Goal: Browse casually: Explore the website without a specific task or goal

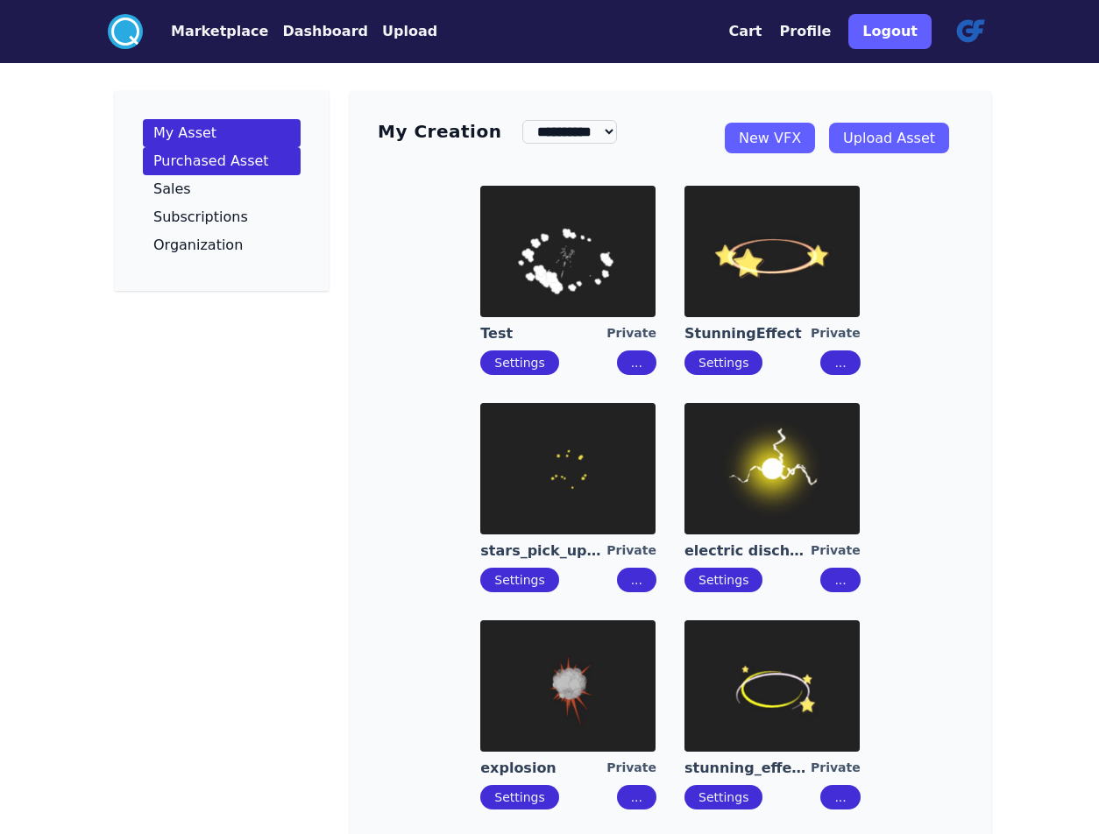
click at [202, 154] on p "Purchased Asset" at bounding box center [211, 161] width 116 height 14
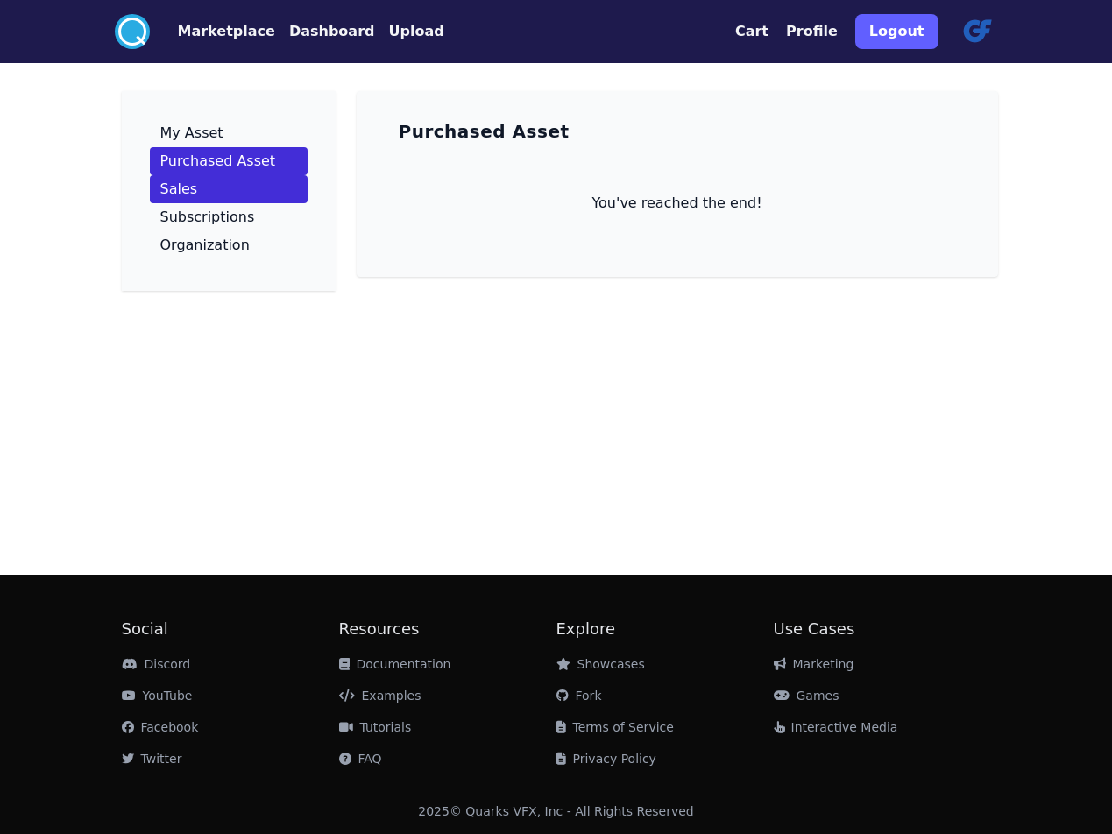
click at [175, 185] on p "Sales" at bounding box center [179, 189] width 38 height 14
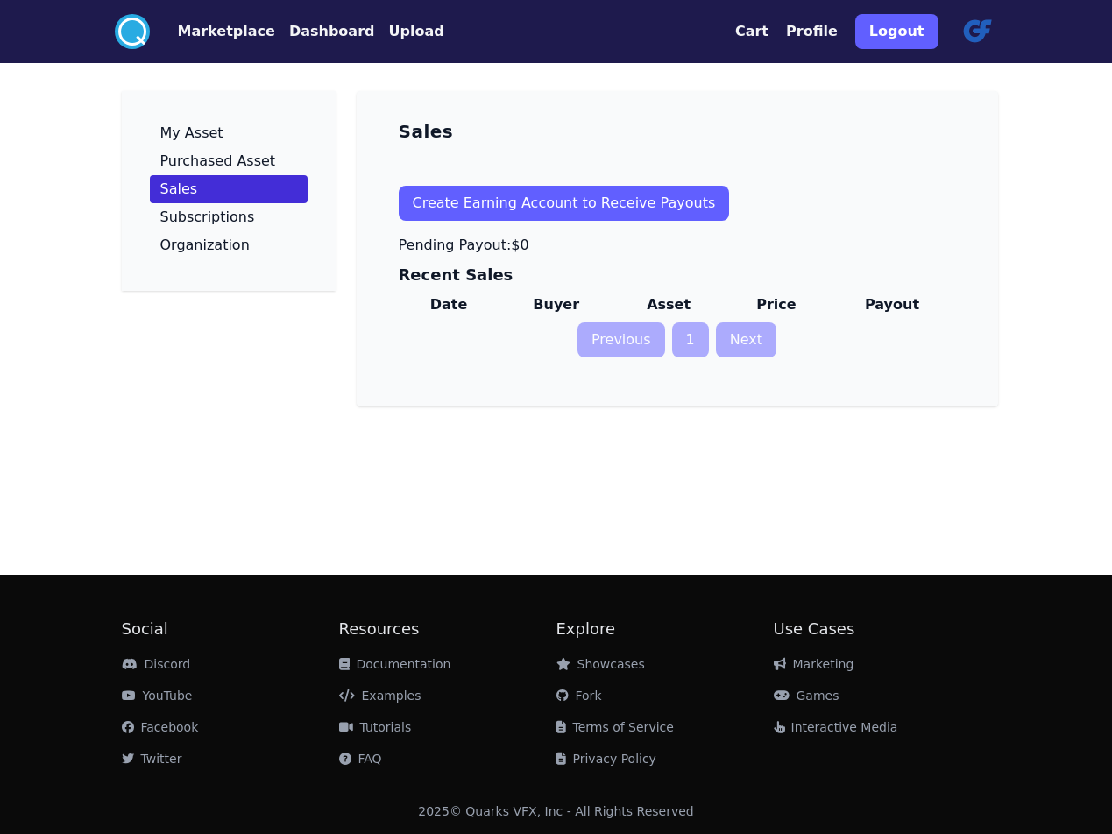
click at [536, 204] on button "Create Earning Account to Receive Payouts" at bounding box center [564, 203] width 331 height 35
click at [197, 218] on p "Subscriptions" at bounding box center [207, 217] width 95 height 14
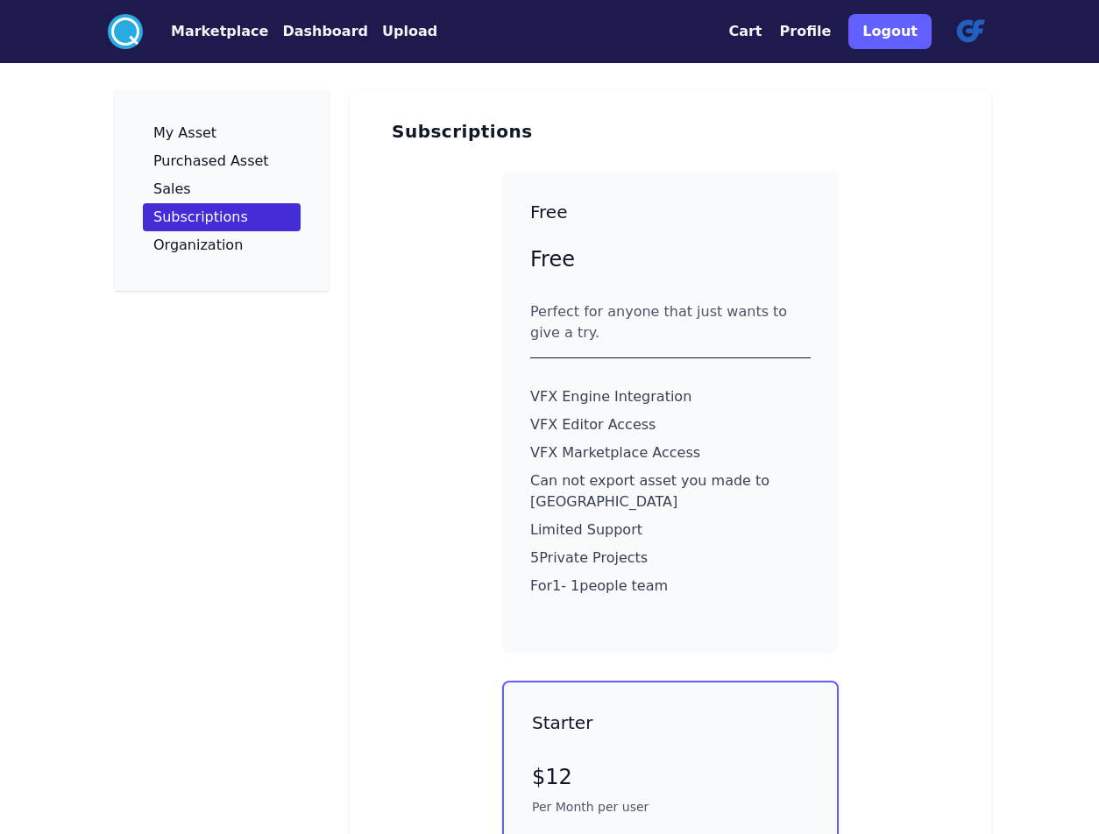
click at [208, 32] on button "Marketplace" at bounding box center [219, 31] width 97 height 21
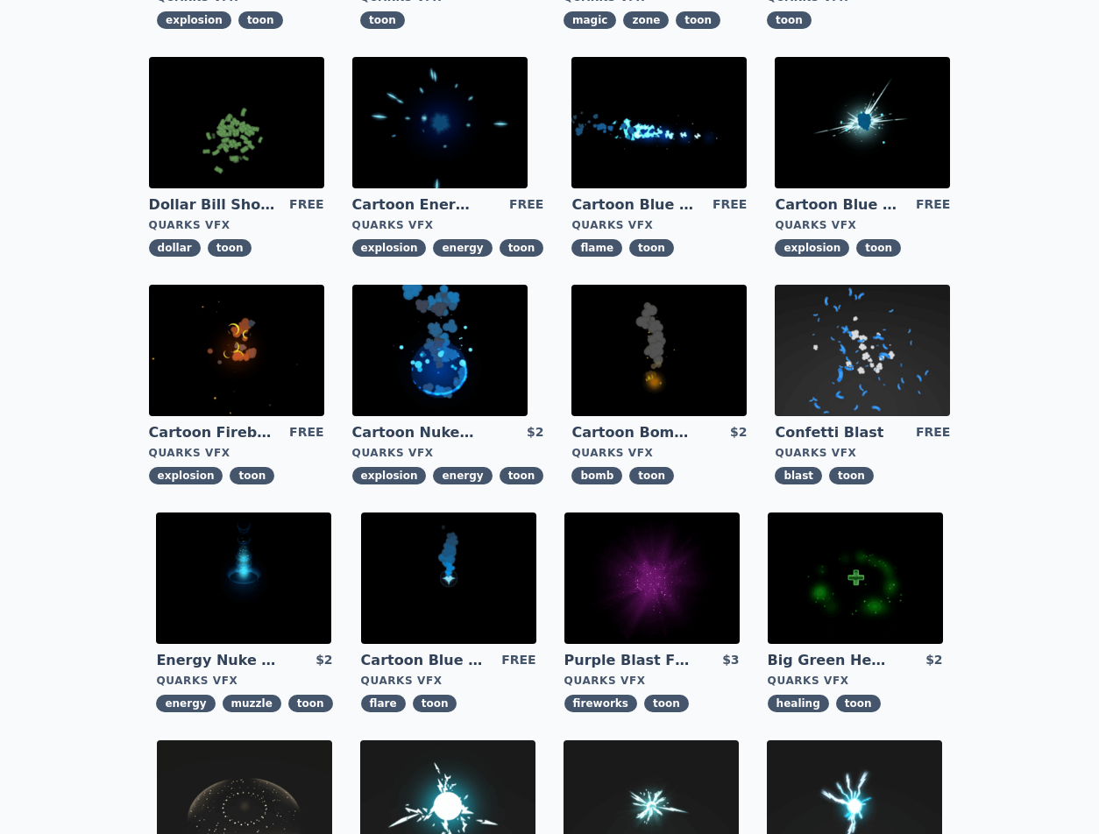
scroll to position [364, 0]
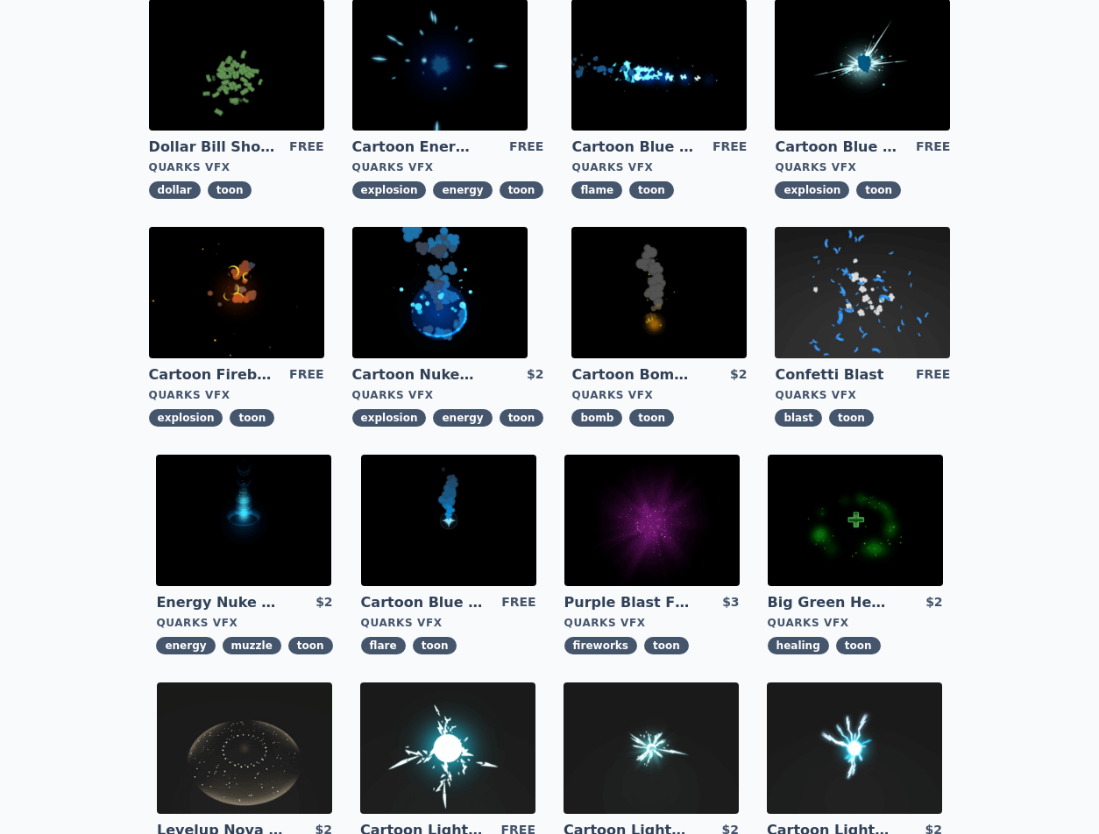
click at [434, 319] on img at bounding box center [439, 292] width 175 height 131
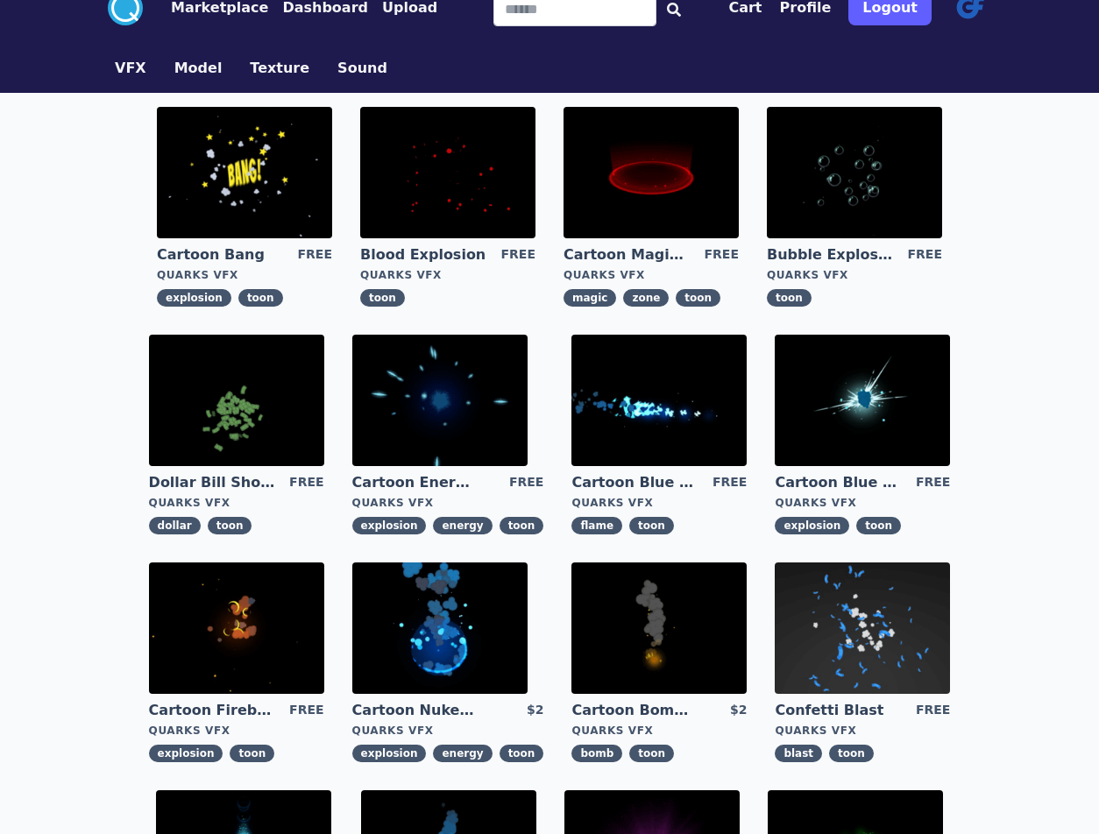
scroll to position [29, 0]
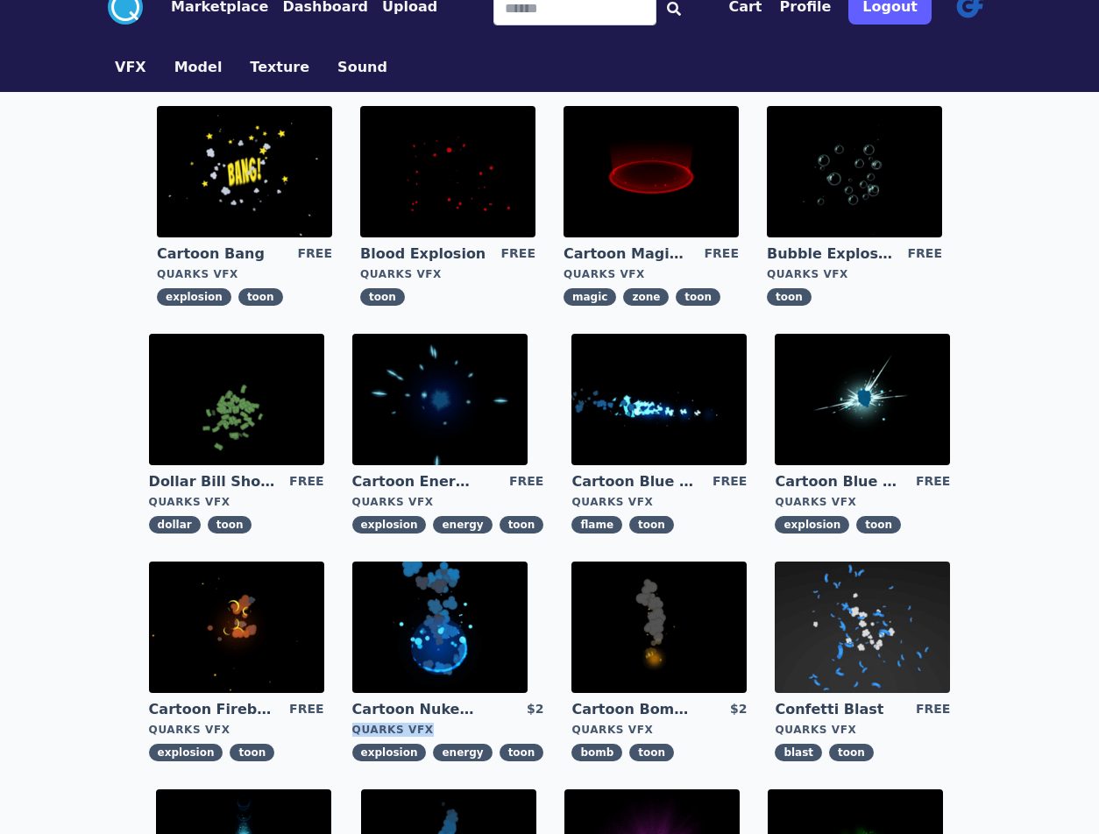
drag, startPoint x: 452, startPoint y: 727, endPoint x: 358, endPoint y: 727, distance: 93.8
click at [358, 727] on div "Quarks VFX" at bounding box center [448, 730] width 192 height 14
click at [380, 728] on div "Quarks VFX" at bounding box center [448, 730] width 192 height 14
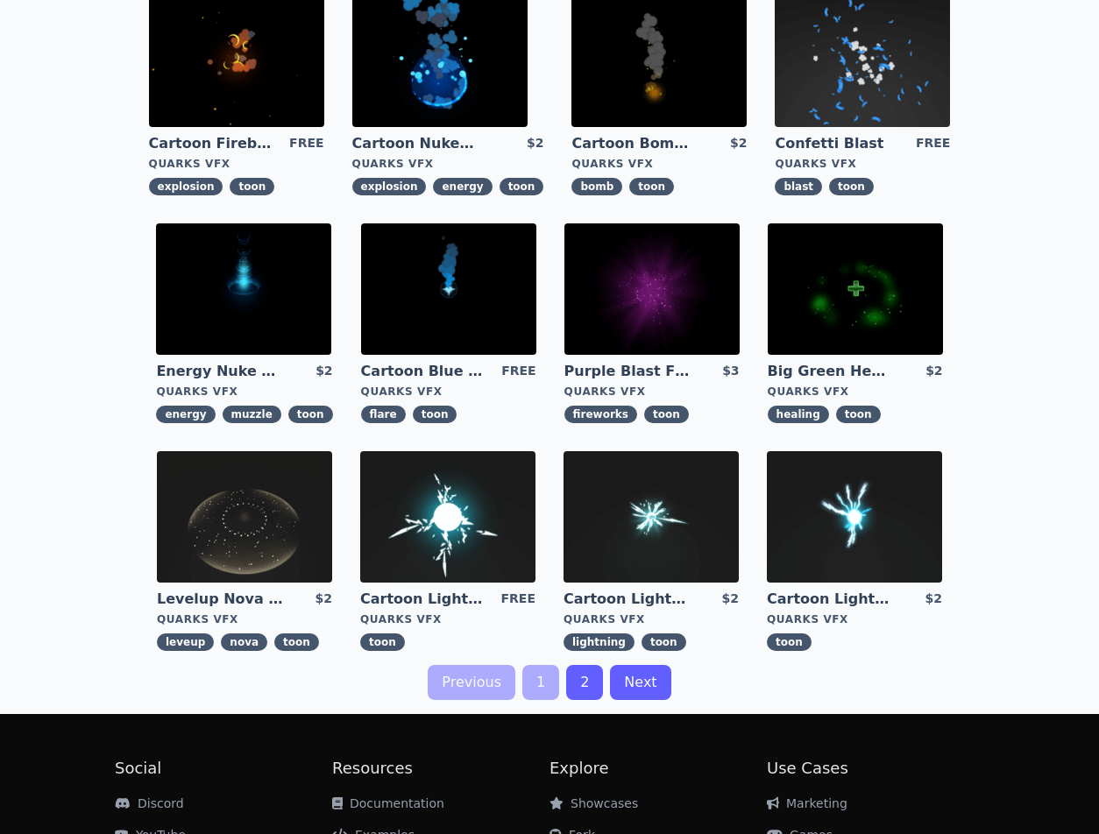
scroll to position [734, 0]
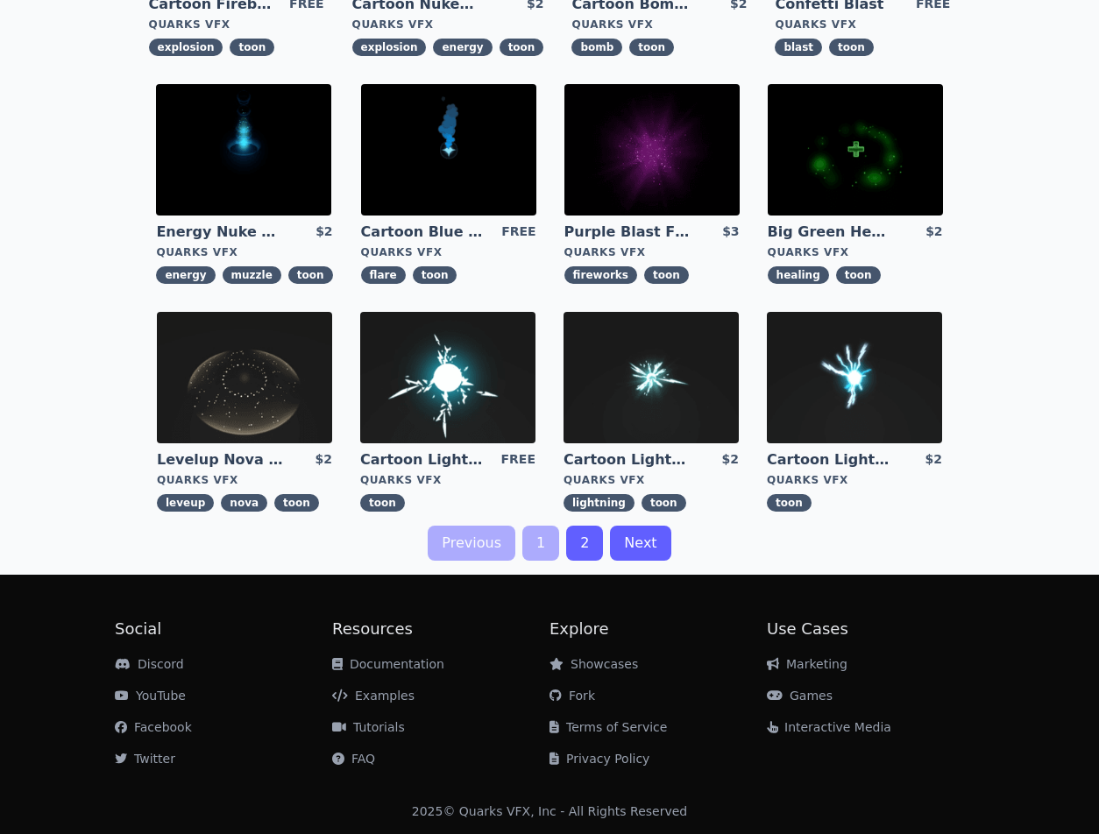
click at [588, 546] on link "2" at bounding box center [584, 543] width 37 height 35
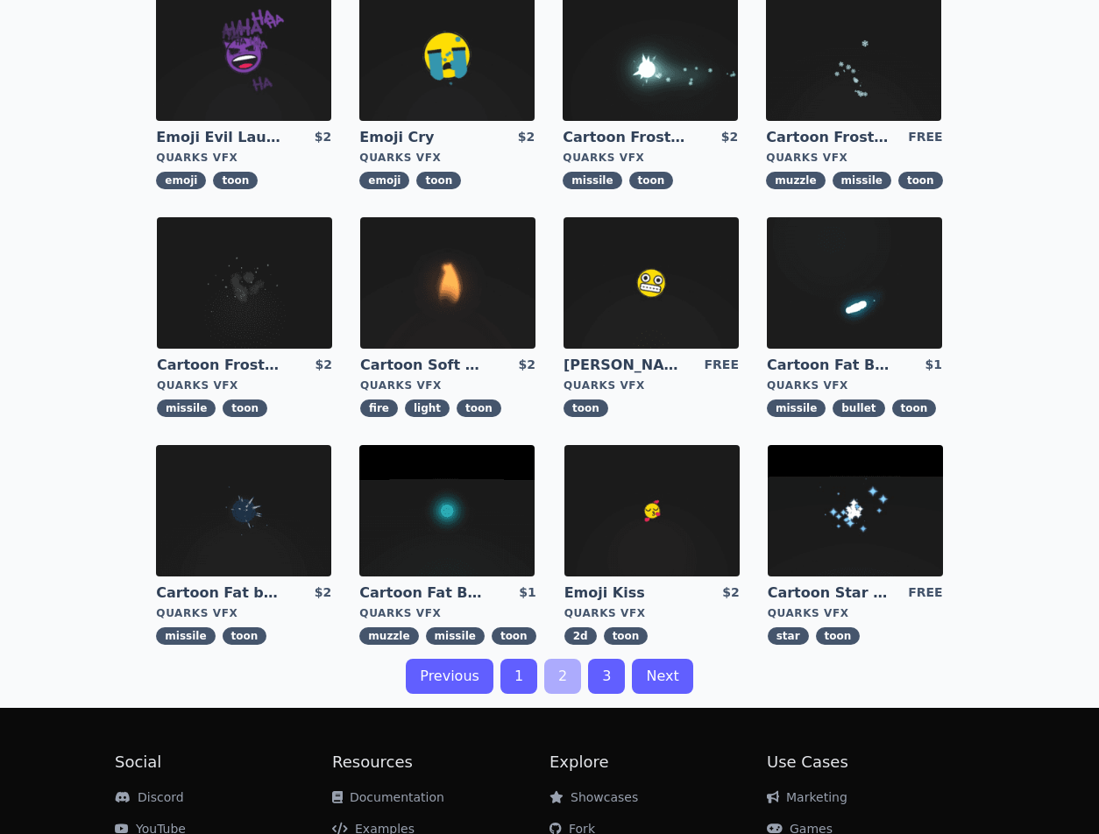
scroll to position [402, 0]
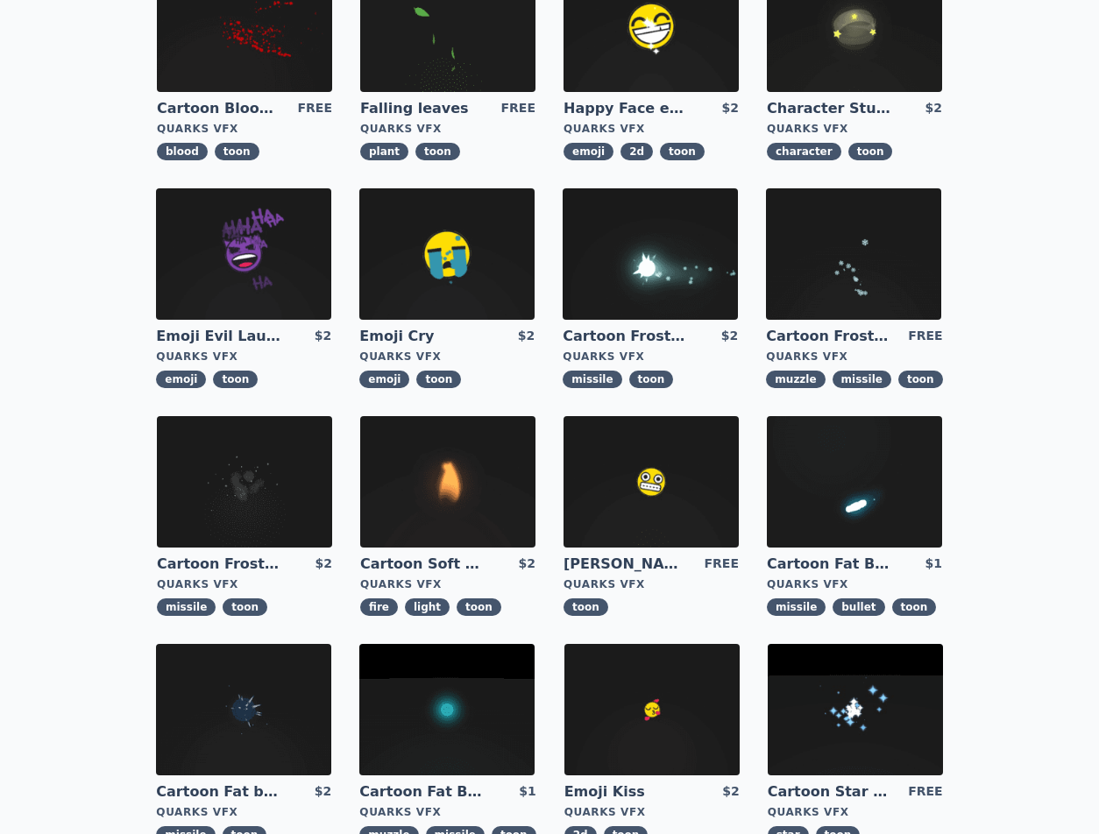
click at [486, 272] on img at bounding box center [446, 253] width 175 height 131
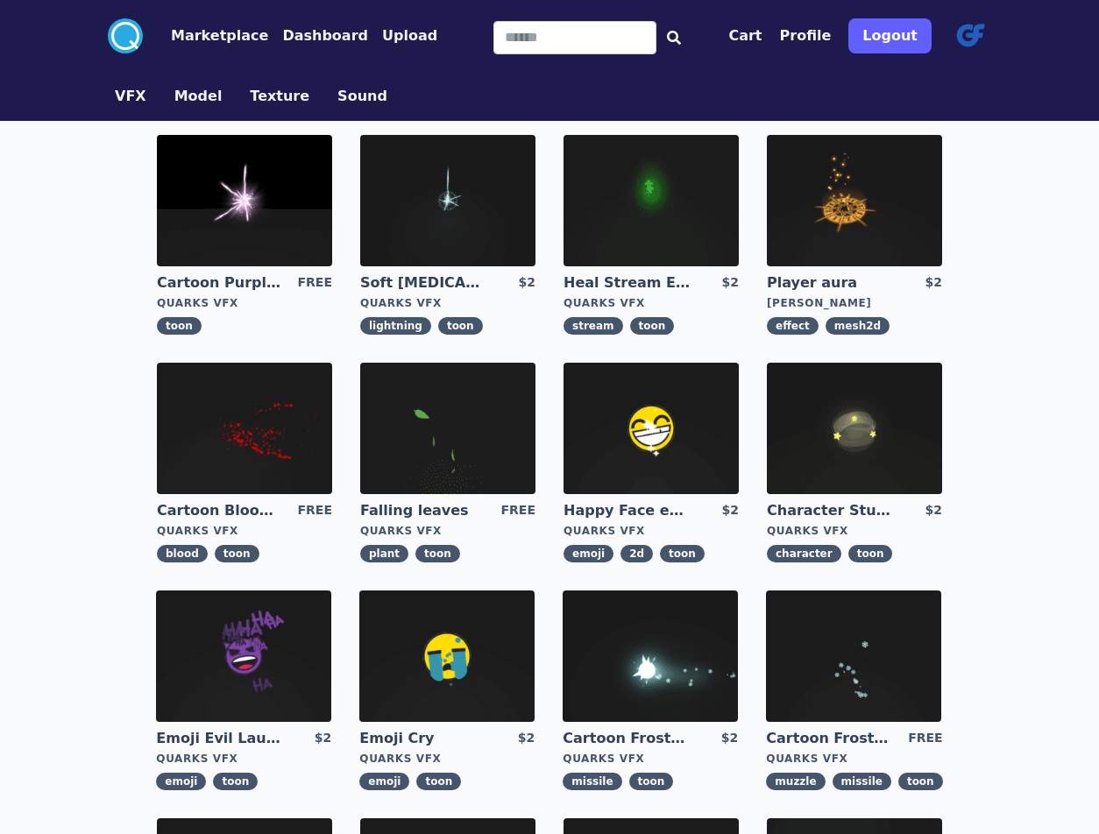
click at [638, 408] on img at bounding box center [651, 428] width 175 height 131
click at [843, 432] on img at bounding box center [854, 428] width 175 height 131
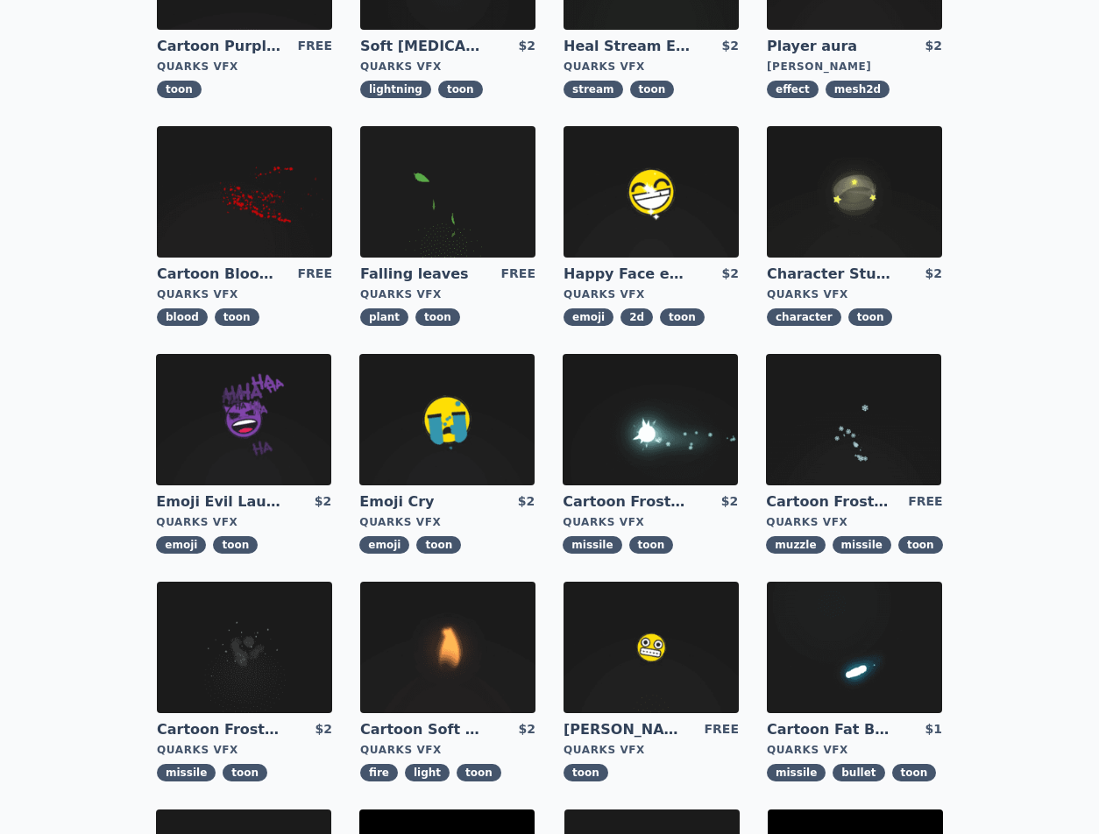
scroll to position [734, 0]
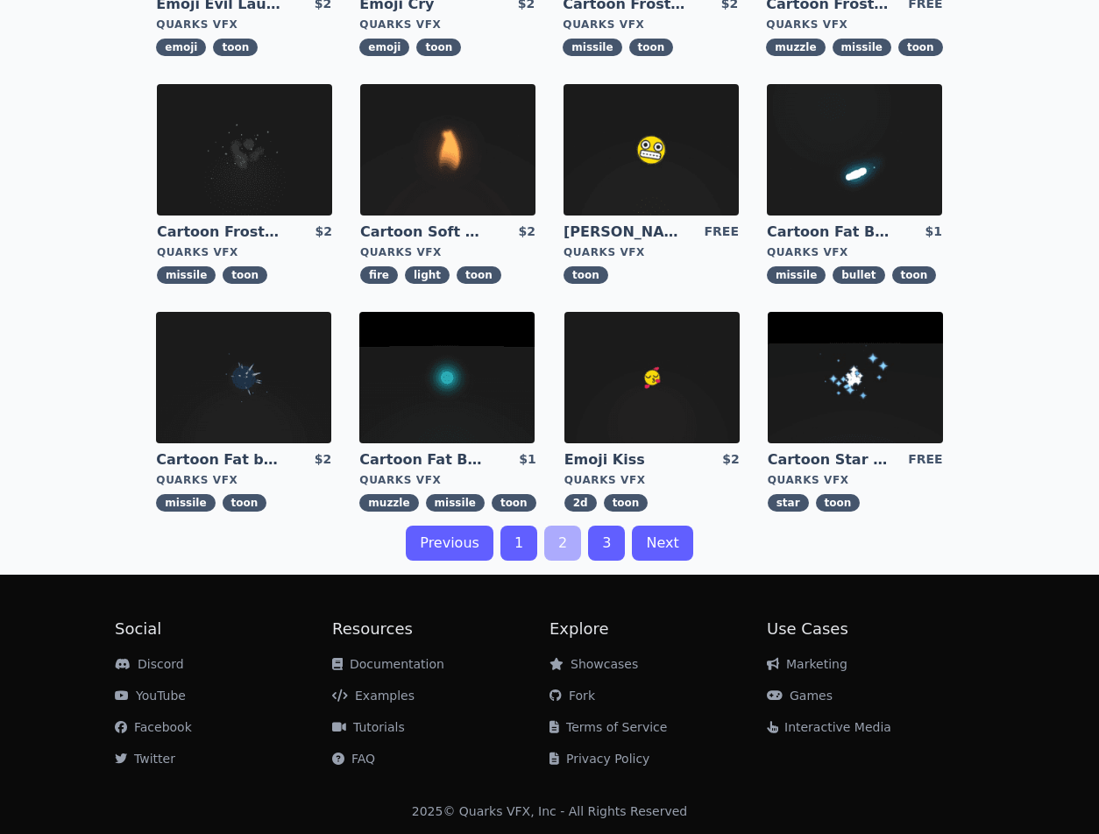
click at [608, 549] on link "3" at bounding box center [606, 543] width 37 height 35
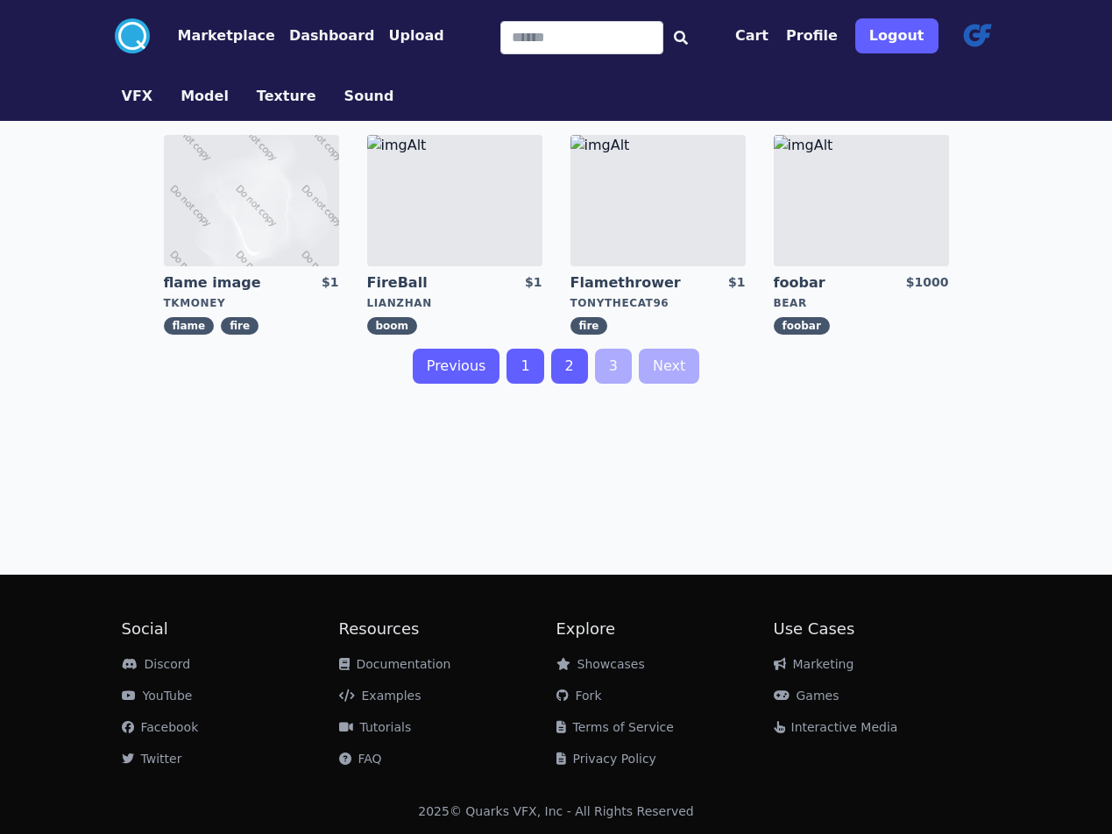
click at [570, 372] on link "2" at bounding box center [569, 366] width 37 height 35
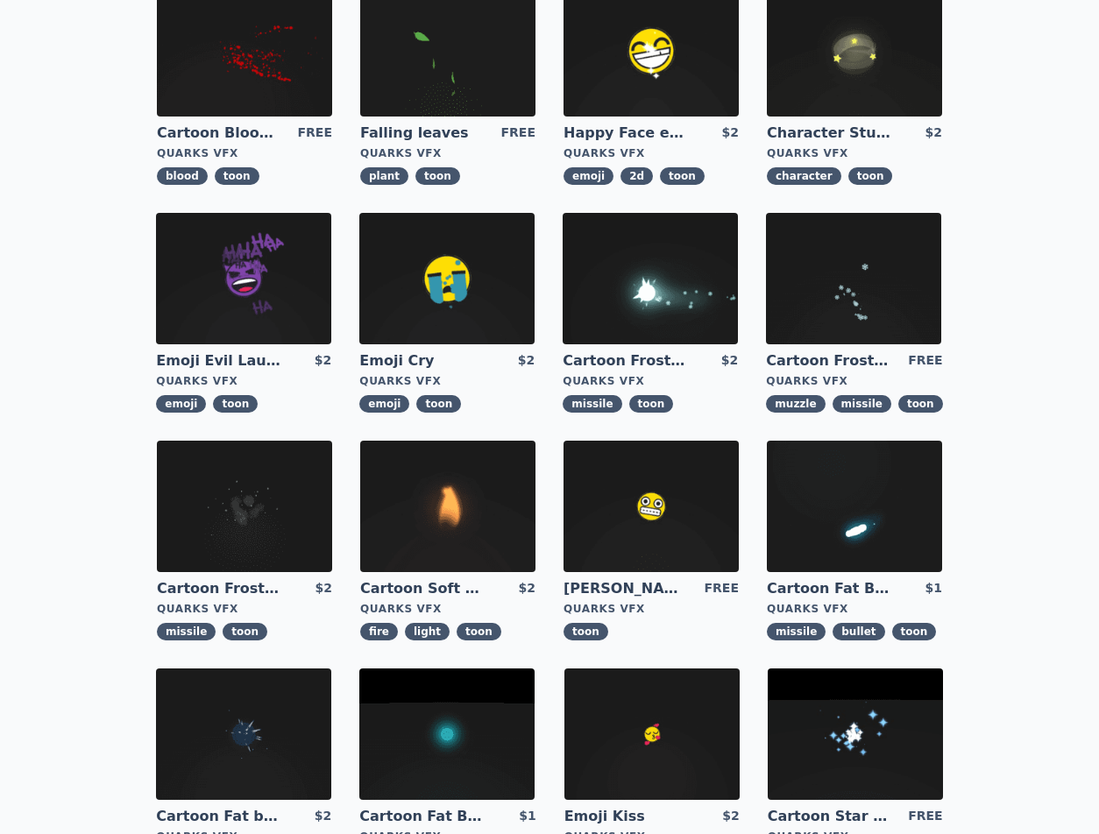
scroll to position [734, 0]
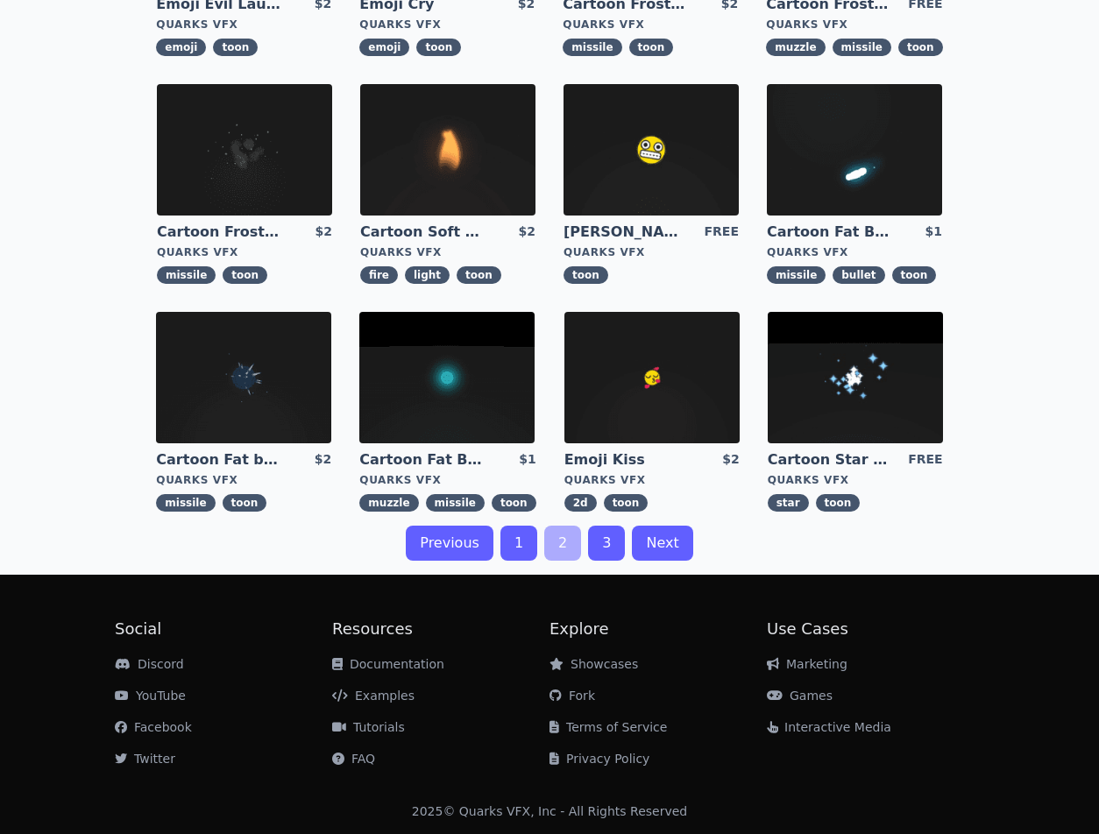
click at [521, 549] on link "1" at bounding box center [518, 543] width 37 height 35
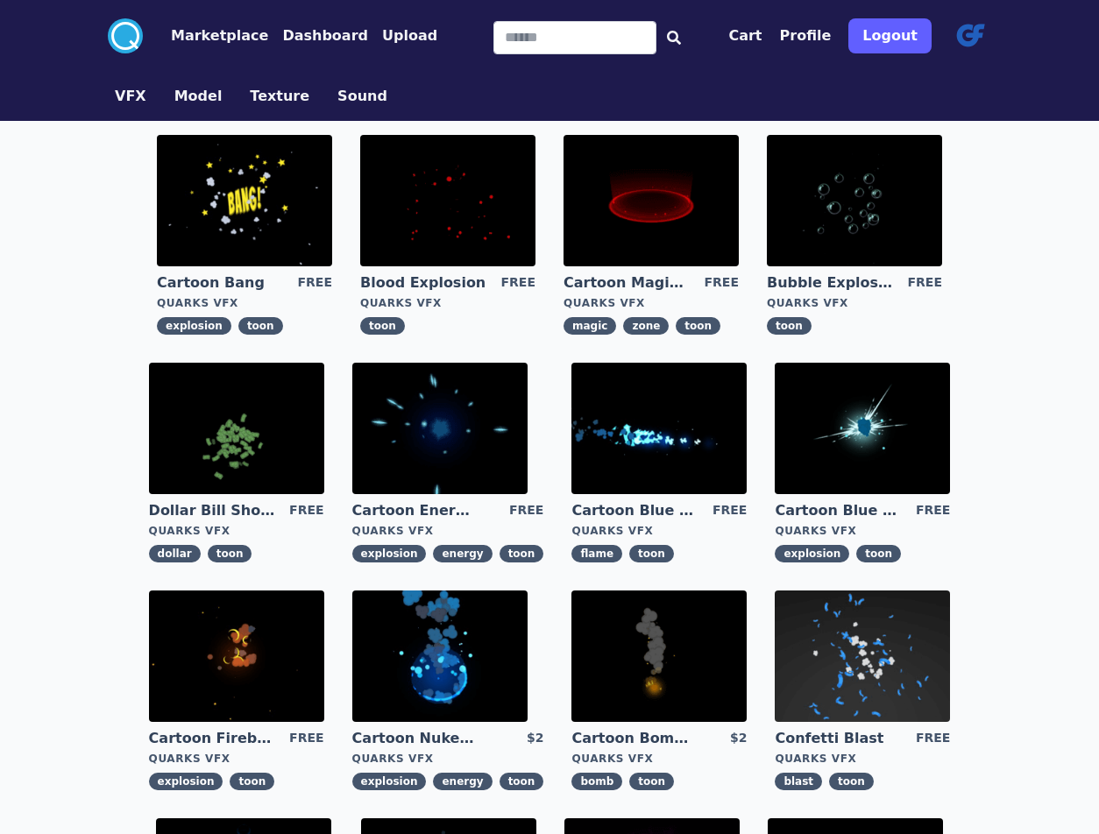
click at [227, 411] on img at bounding box center [236, 428] width 175 height 131
